Goal: Task Accomplishment & Management: Complete application form

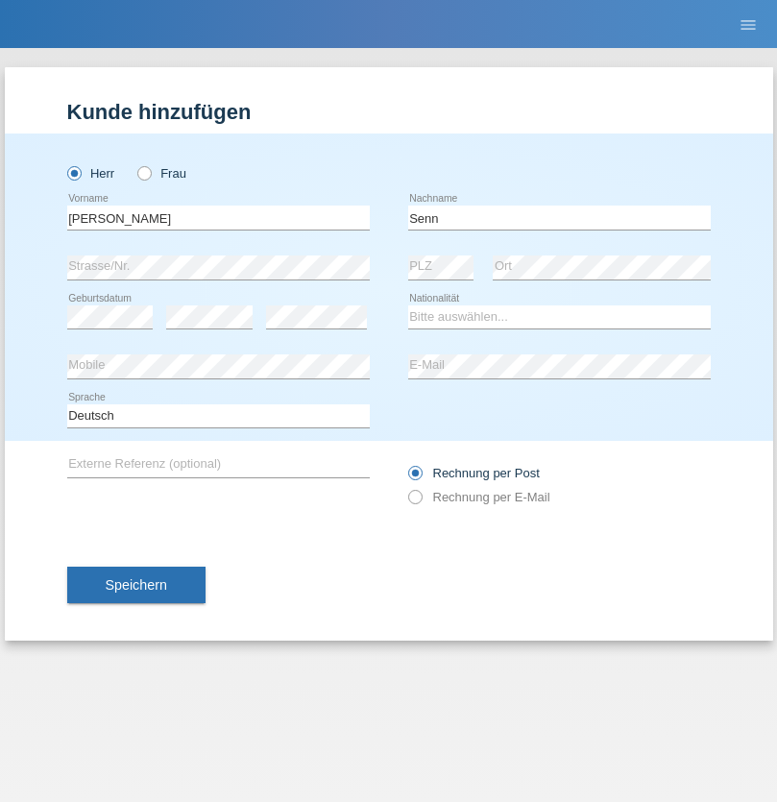
type input "Senn"
select select "CH"
select select "en"
radio input "true"
click at [218, 217] on input "text" at bounding box center [218, 217] width 302 height 24
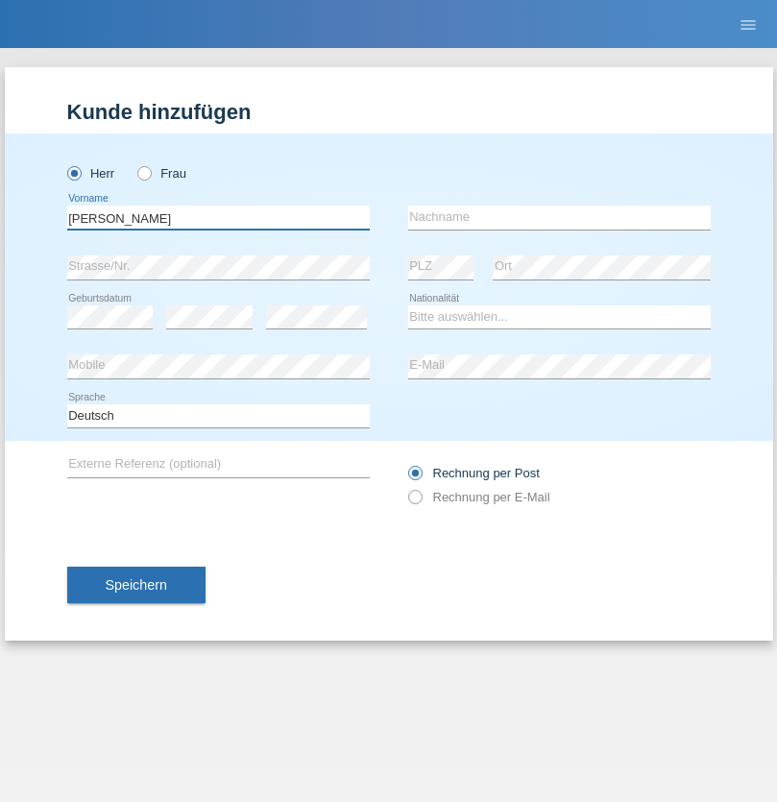
type input "Mohammad Qais"
click at [559, 217] on input "text" at bounding box center [559, 217] width 302 height 24
type input "Nemani"
select select "AF"
select select "C"
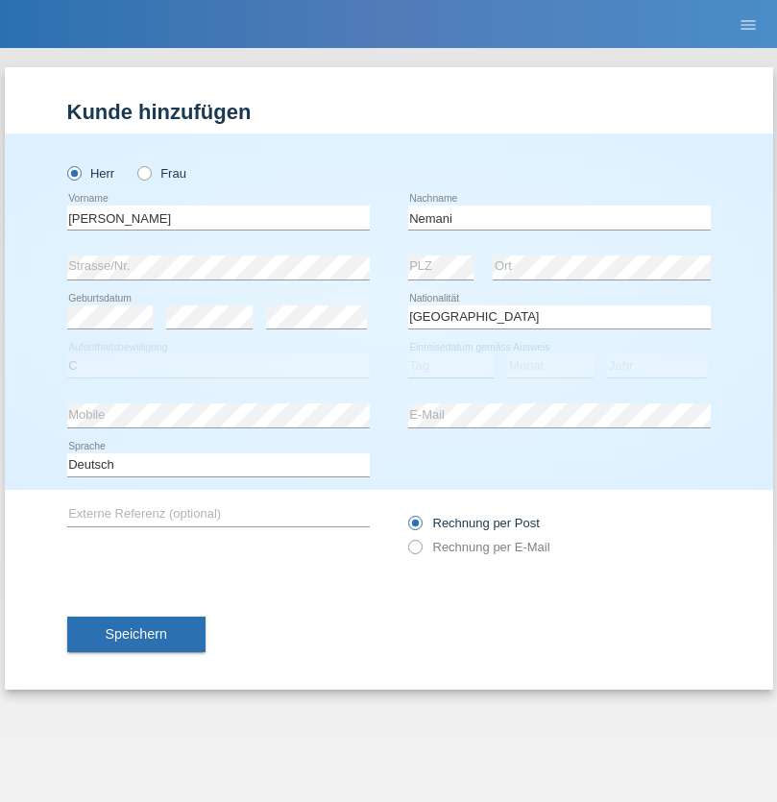
select select "02"
select select "01"
select select "2021"
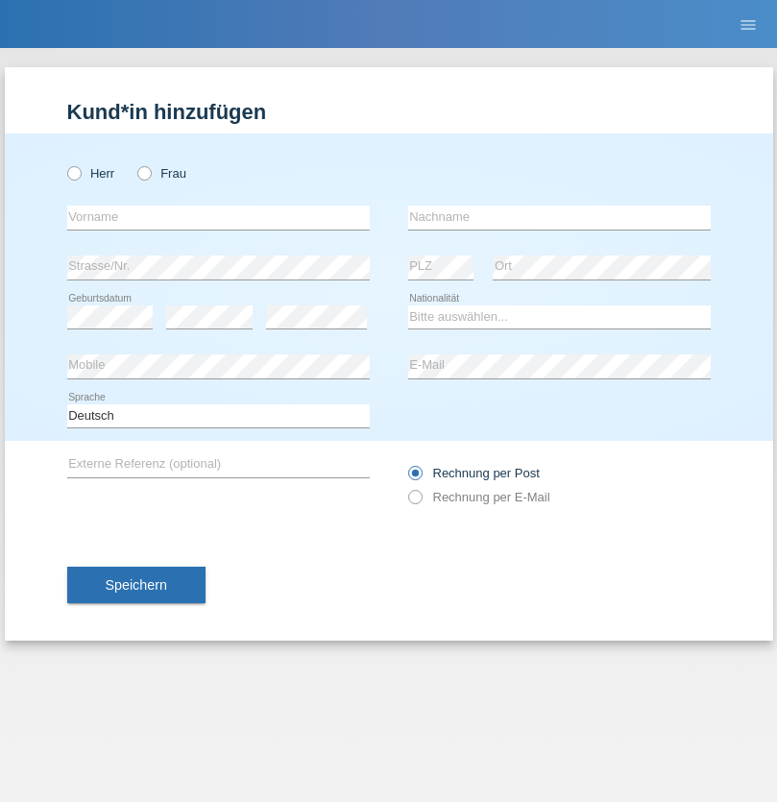
radio input "true"
click at [218, 217] on input "text" at bounding box center [218, 217] width 302 height 24
type input "[PERSON_NAME]"
click at [559, 217] on input "text" at bounding box center [559, 217] width 302 height 24
type input "Jacquet"
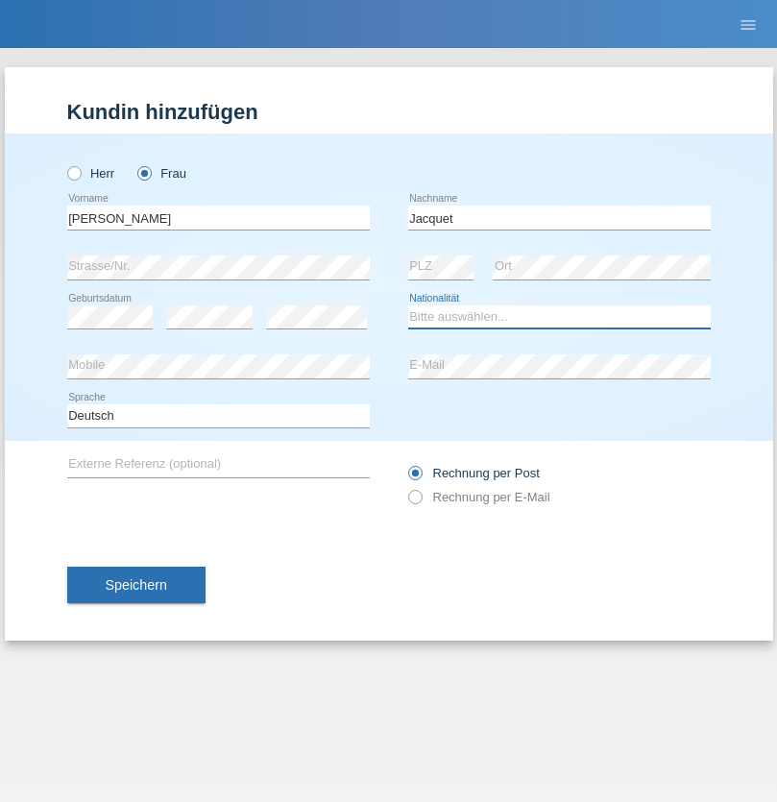
select select "CH"
radio input "true"
select select "DE"
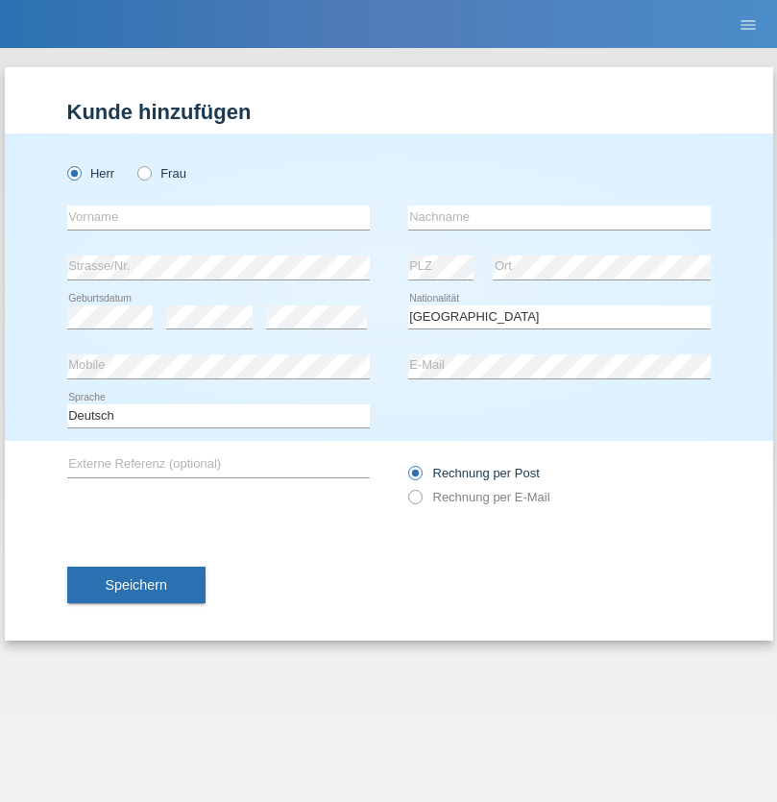
select select "C"
select select "07"
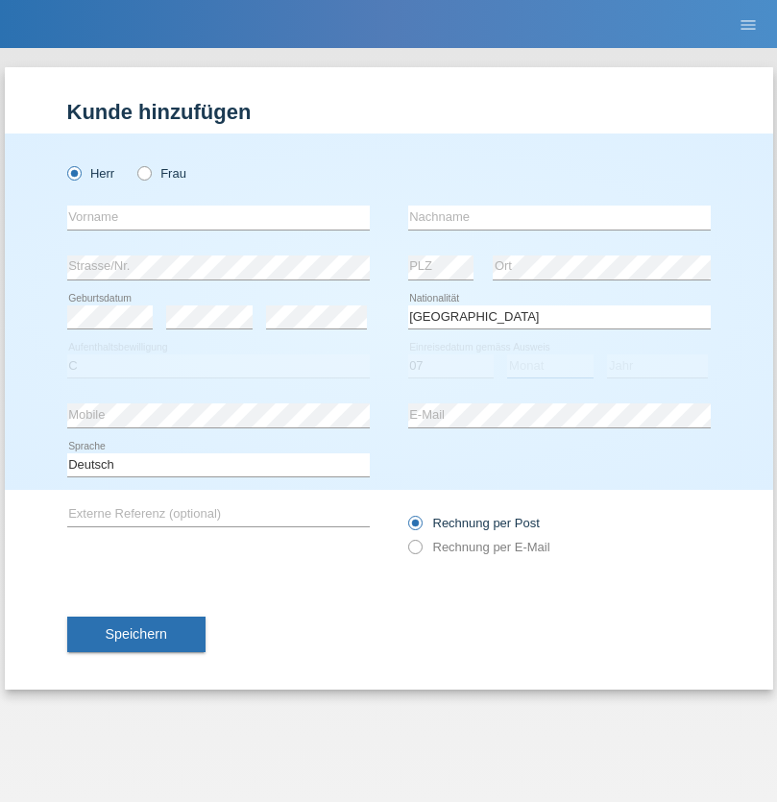
select select "11"
select select "1972"
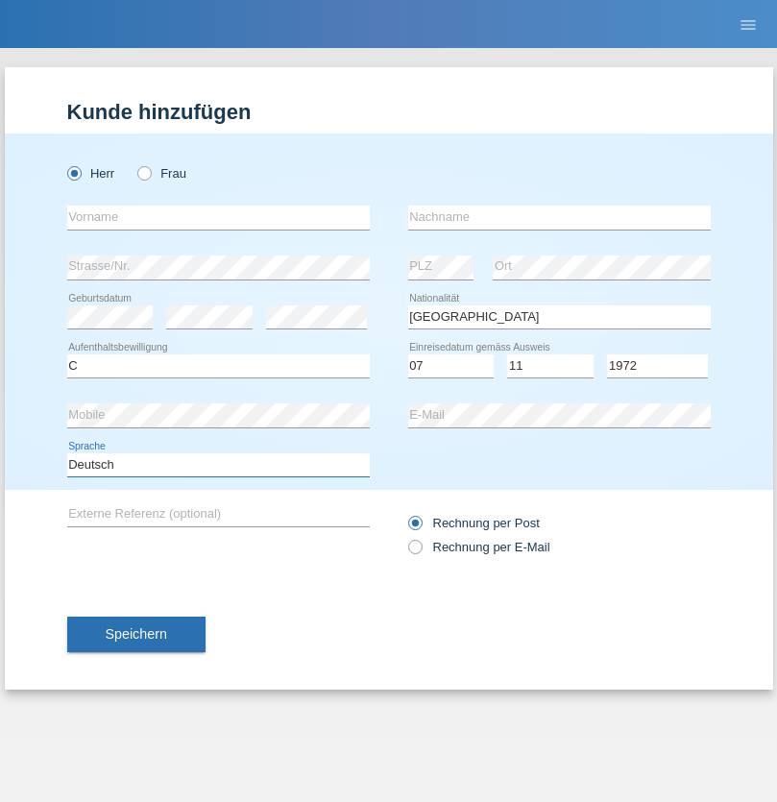
select select "en"
